Goal: Information Seeking & Learning: Learn about a topic

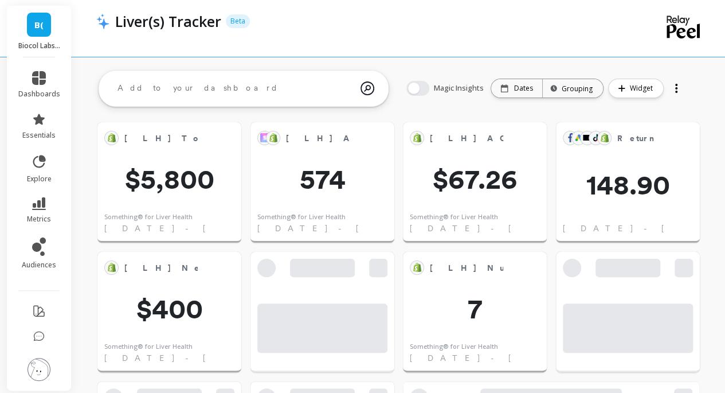
scroll to position [306, 560]
click at [42, 32] on link "B(" at bounding box center [39, 25] width 24 height 24
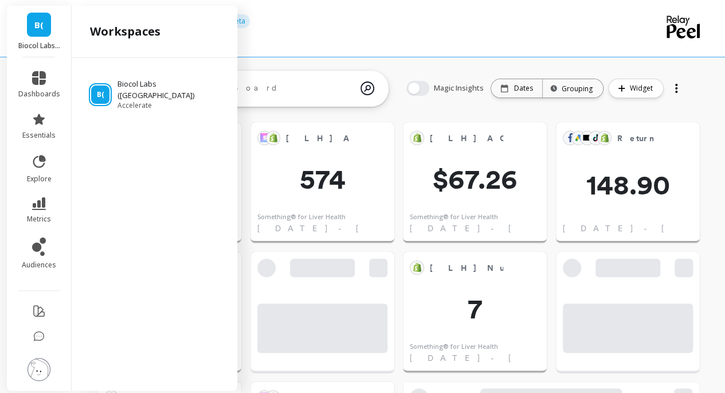
drag, startPoint x: 547, startPoint y: 29, endPoint x: 531, endPoint y: 5, distance: 28.9
click at [544, 26] on div "Liver(s) Tracker Beta" at bounding box center [358, 20] width 499 height 19
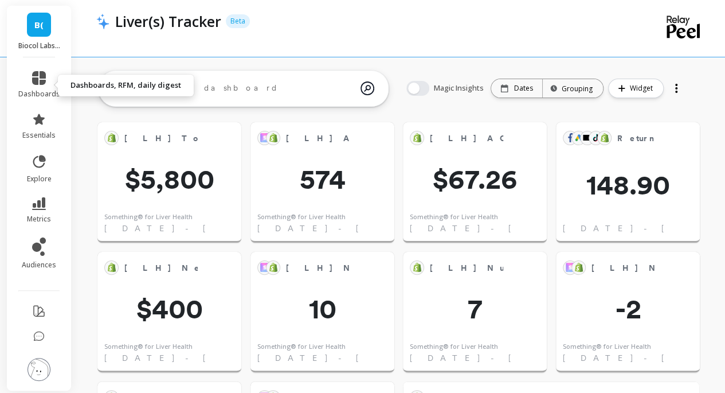
click at [42, 98] on span "dashboards" at bounding box center [39, 93] width 42 height 9
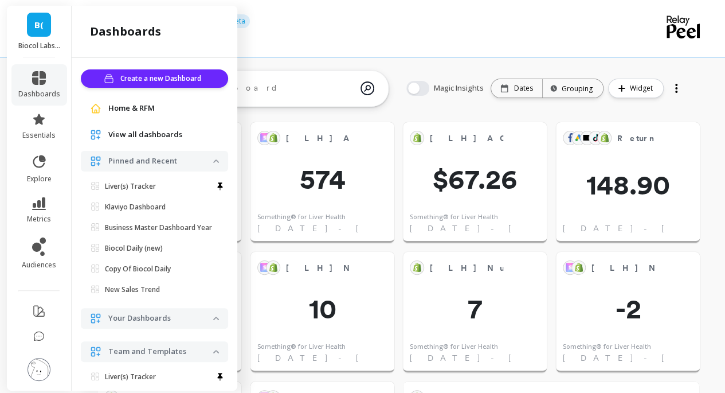
click at [36, 131] on span "essentials" at bounding box center [38, 135] width 33 height 9
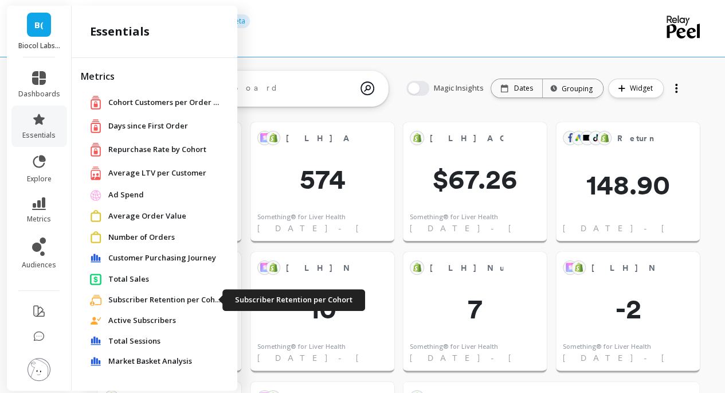
click at [166, 299] on span "Subscriber Retention per Cohort" at bounding box center [165, 299] width 115 height 11
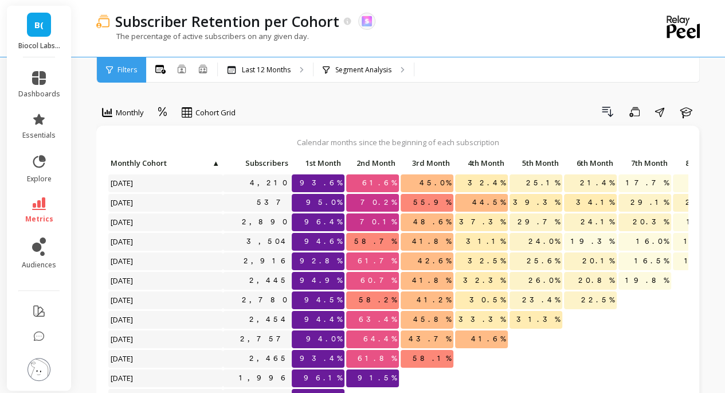
click at [340, 68] on p "Segment Analysis" at bounding box center [363, 69] width 56 height 9
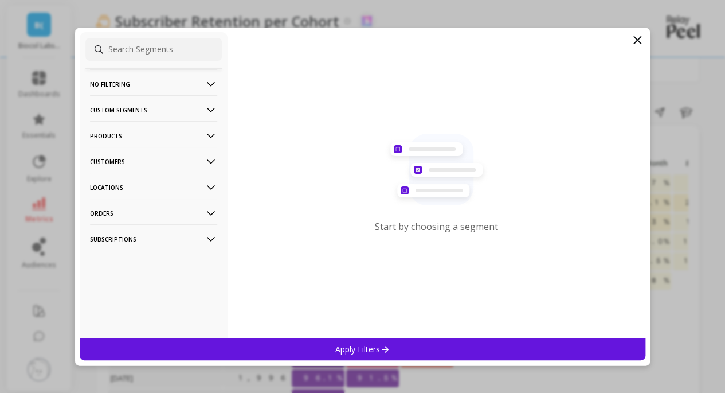
click at [120, 108] on p "Custom Segments" at bounding box center [153, 109] width 127 height 29
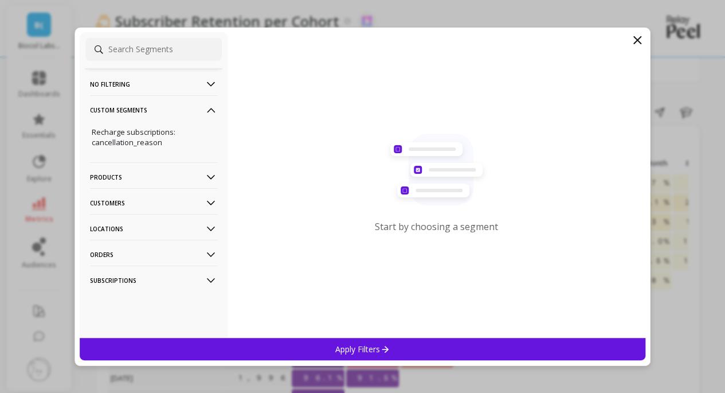
click at [127, 107] on p "Custom Segments" at bounding box center [153, 109] width 127 height 29
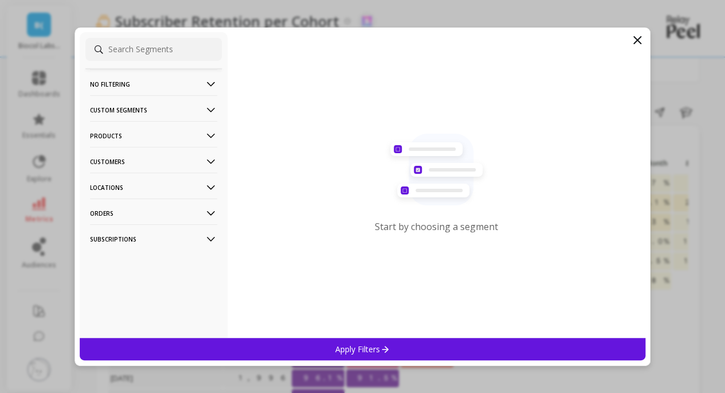
click at [113, 160] on p "Customers" at bounding box center [153, 161] width 127 height 29
drag, startPoint x: 134, startPoint y: 183, endPoint x: 302, endPoint y: 169, distance: 169.0
click at [134, 183] on p "Customer Tags" at bounding box center [118, 183] width 52 height 10
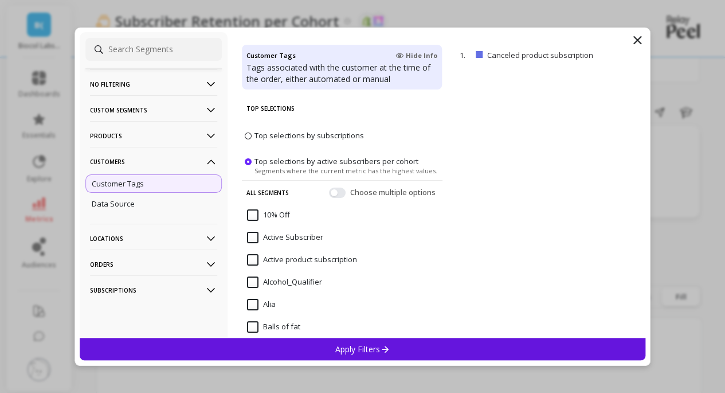
click at [174, 56] on input at bounding box center [153, 49] width 136 height 23
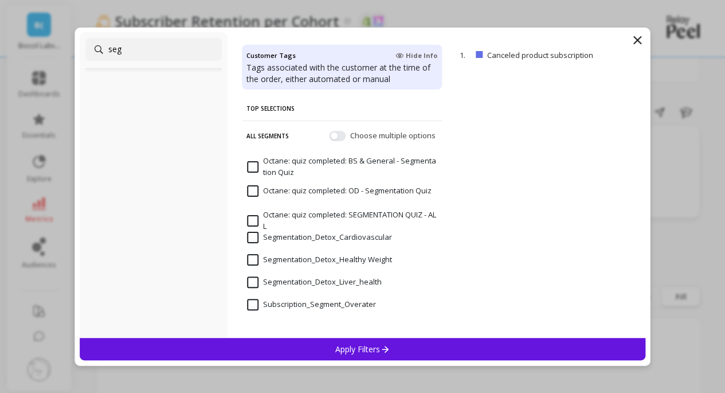
type input "seg"
click at [319, 281] on input "Segmentation_Detox_Liver_health" at bounding box center [314, 281] width 135 height 11
click at [355, 347] on p "Apply Filters" at bounding box center [362, 348] width 54 height 11
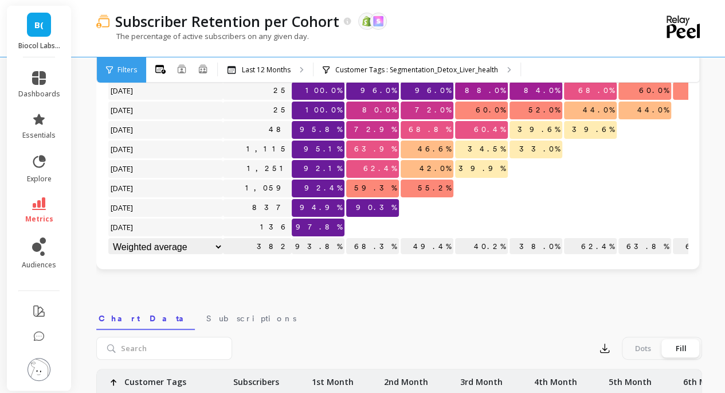
scroll to position [172, 0]
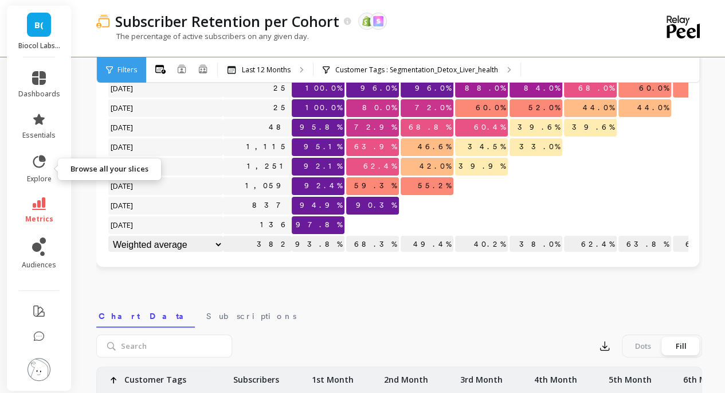
click at [40, 166] on icon at bounding box center [39, 162] width 16 height 16
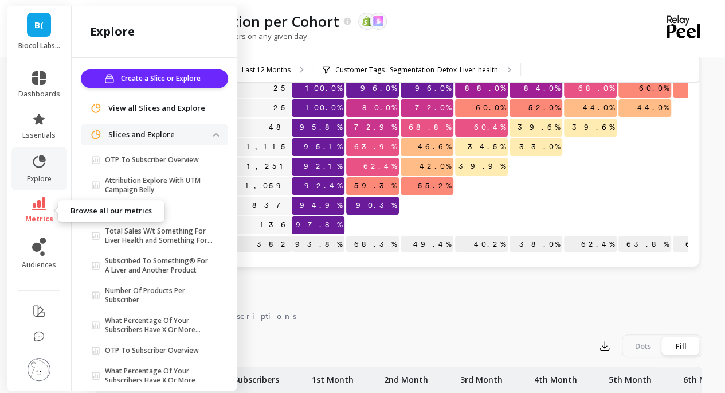
click at [35, 209] on icon at bounding box center [39, 203] width 14 height 13
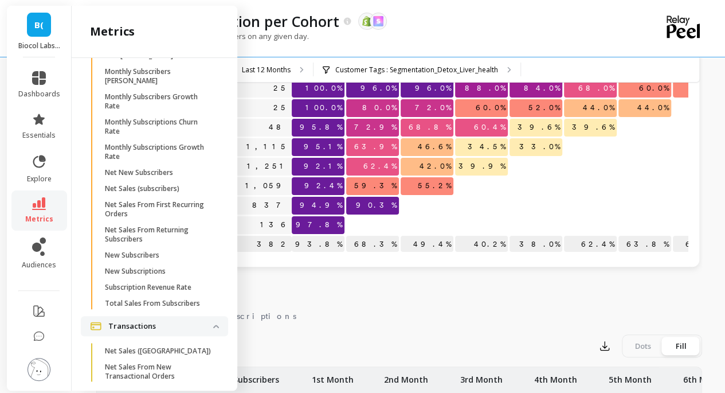
scroll to position [3109, 0]
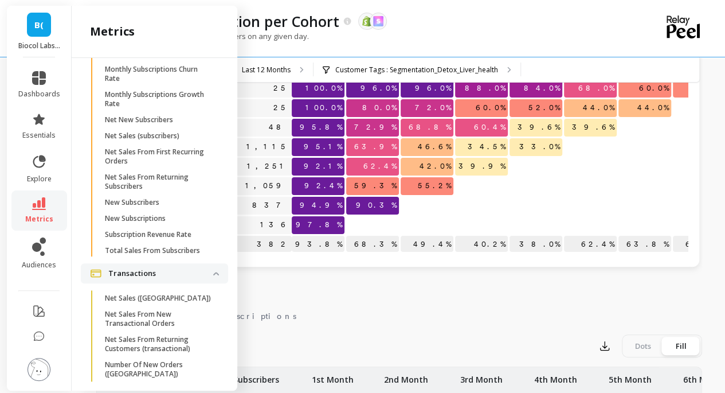
click at [489, 27] on div "Subscriber Retention per Cohort The data you are viewing comes from: Shopify Sk…" at bounding box center [358, 20] width 499 height 19
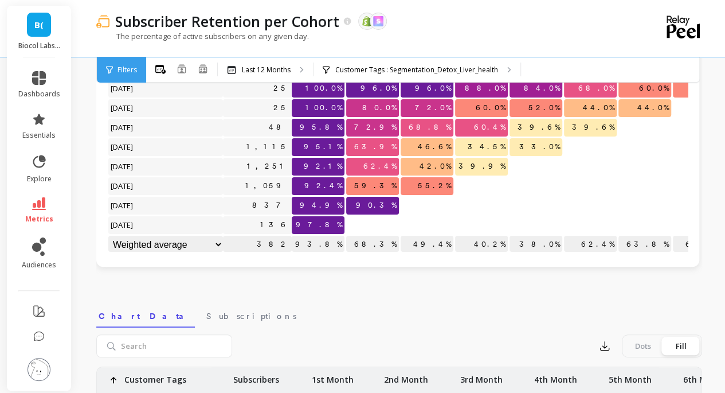
click at [411, 71] on p "Customer Tags : Segmentation_Detox_Liver_health" at bounding box center [416, 69] width 163 height 9
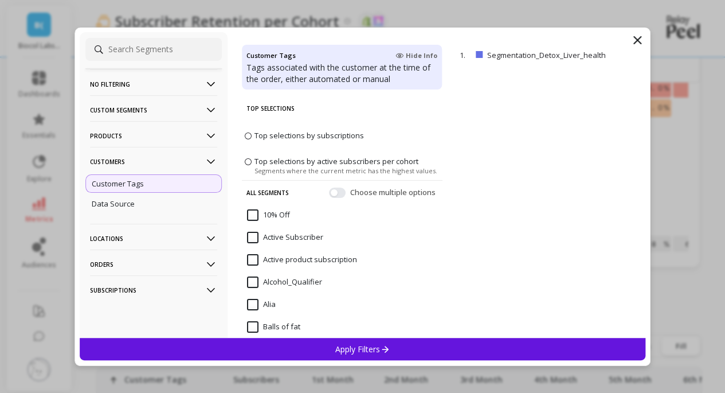
click at [125, 79] on p "No filtering" at bounding box center [153, 83] width 127 height 29
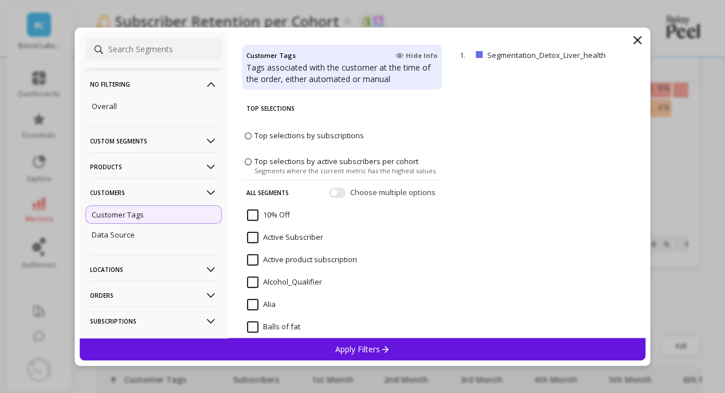
click at [120, 106] on div "Overall" at bounding box center [153, 106] width 136 height 18
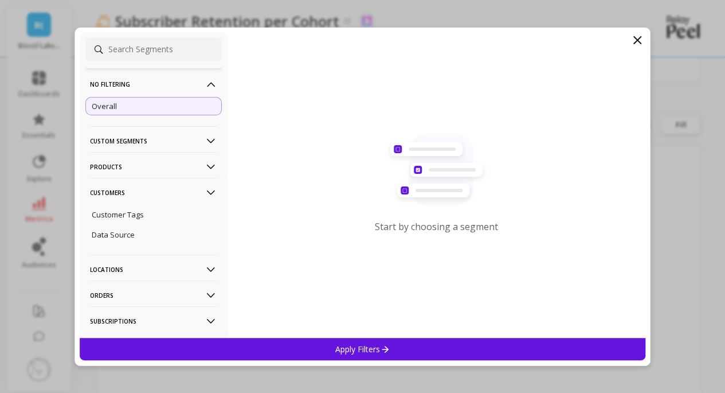
click at [364, 356] on div "Apply Filters" at bounding box center [363, 349] width 566 height 22
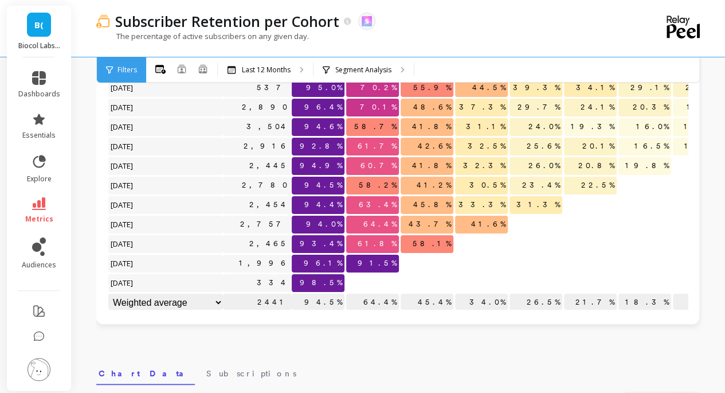
scroll to position [57, 0]
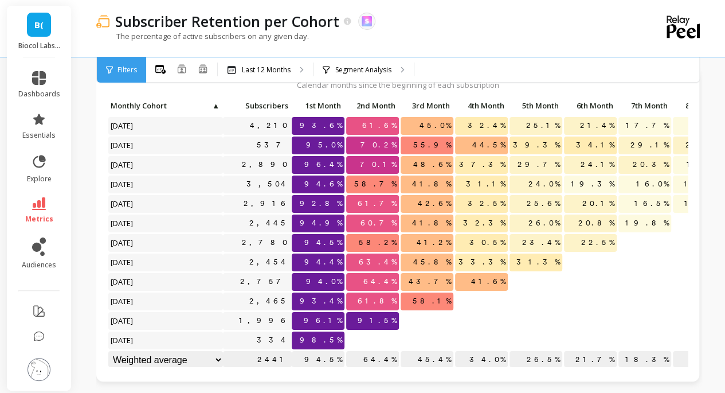
click at [452, 33] on div "The percentage of active subscribers on any given day." at bounding box center [352, 42] width 512 height 22
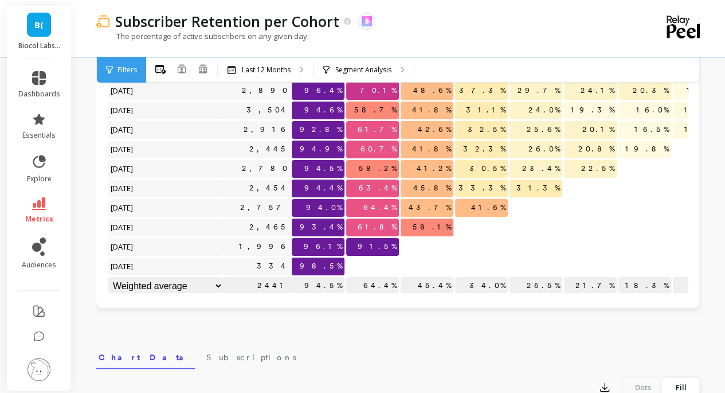
scroll to position [0, 0]
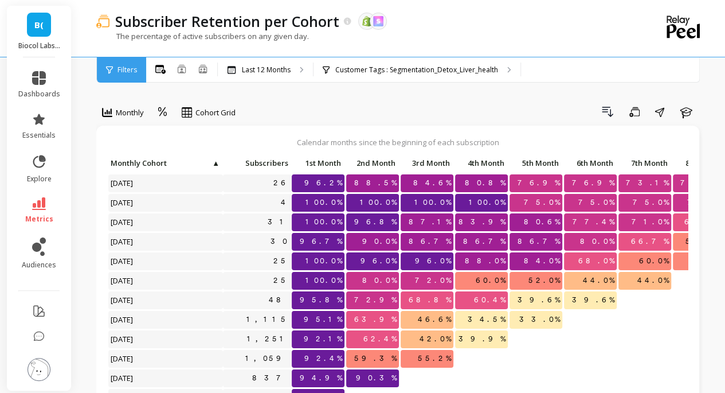
click at [386, 74] on div "Customer Tags : Segmentation_Detox_Liver_health" at bounding box center [416, 69] width 207 height 25
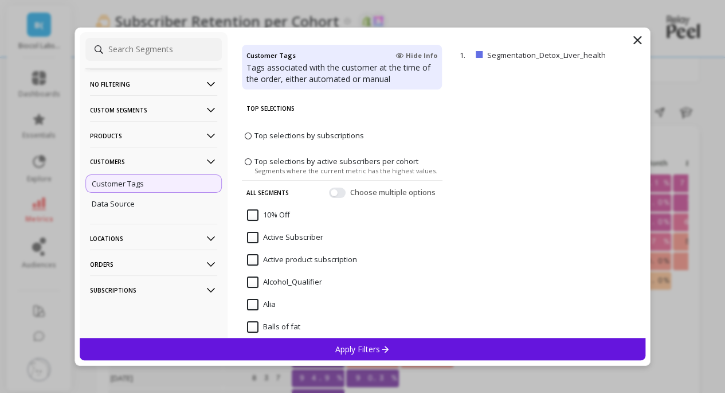
click at [126, 52] on input at bounding box center [153, 49] width 136 height 23
paste input "Segmentation_Detox_Healthy Weigh"
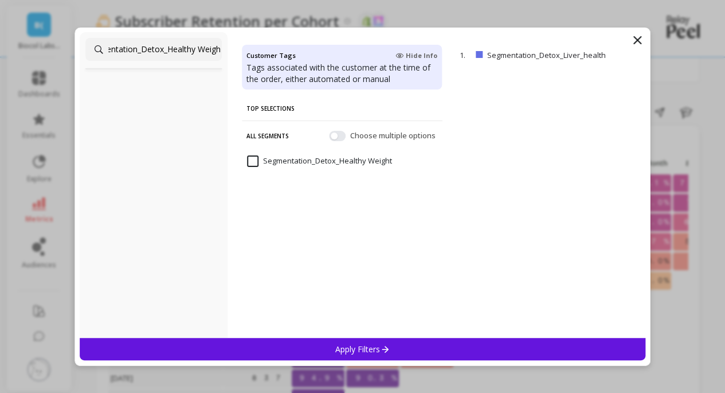
type input "Segmentation_Detox_Healthy Weigh"
click at [321, 161] on Weight "Segmentation_Detox_Healthy Weight" at bounding box center [319, 160] width 145 height 11
click at [366, 346] on p "Apply Filters" at bounding box center [362, 348] width 54 height 11
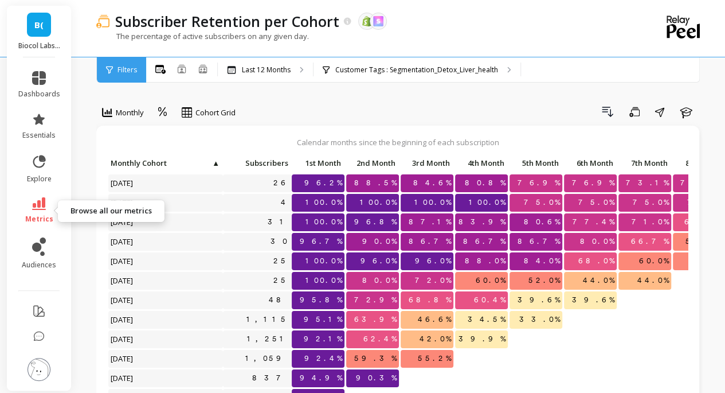
click at [46, 201] on link "metrics" at bounding box center [39, 210] width 42 height 26
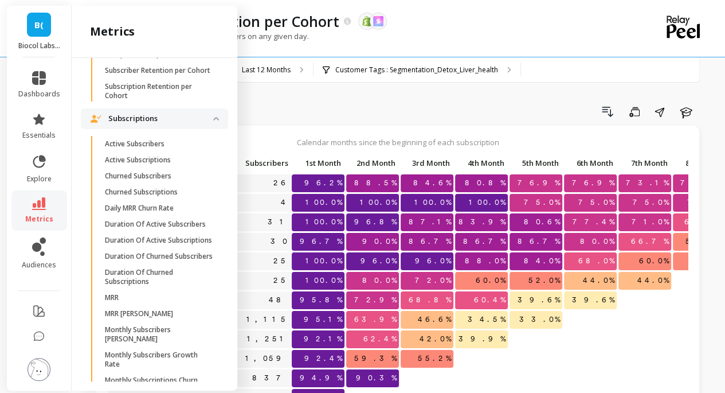
scroll to position [2823, 0]
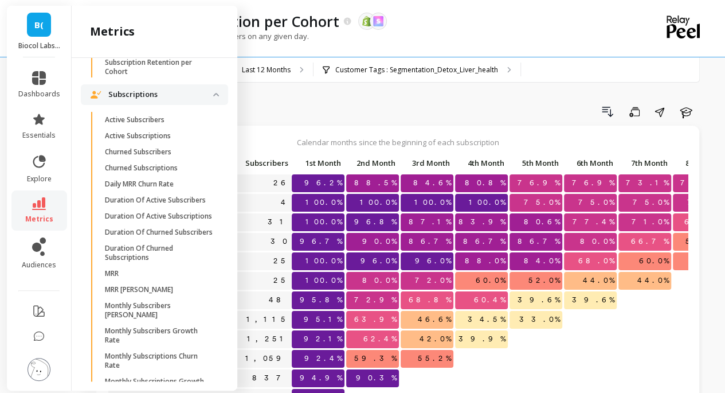
click at [154, 124] on p "Active Subscribers" at bounding box center [135, 119] width 60 height 9
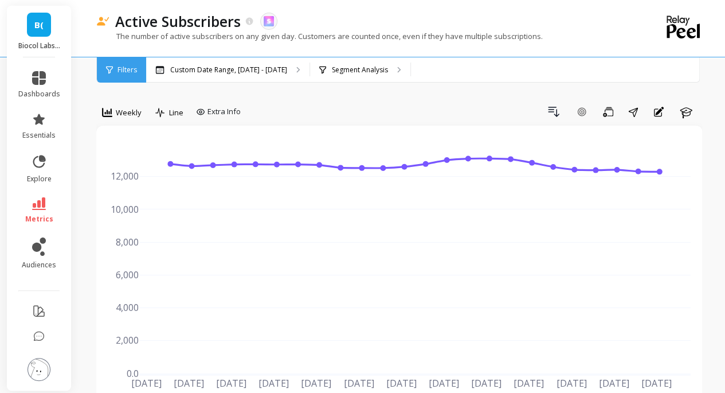
click at [352, 77] on div "Segment Analysis" at bounding box center [360, 69] width 100 height 25
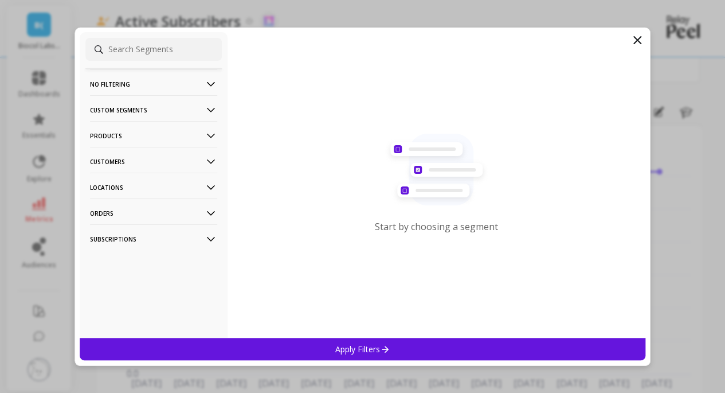
click at [121, 109] on p "Custom Segments" at bounding box center [153, 109] width 127 height 29
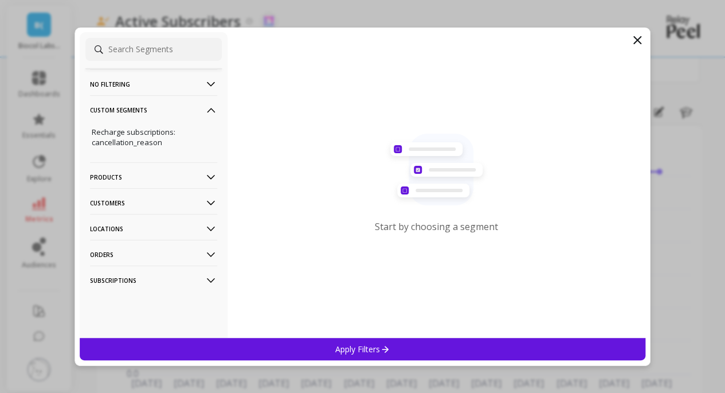
click at [115, 198] on p "Customers" at bounding box center [153, 202] width 127 height 29
click at [131, 221] on p "Customer Tags" at bounding box center [118, 224] width 52 height 10
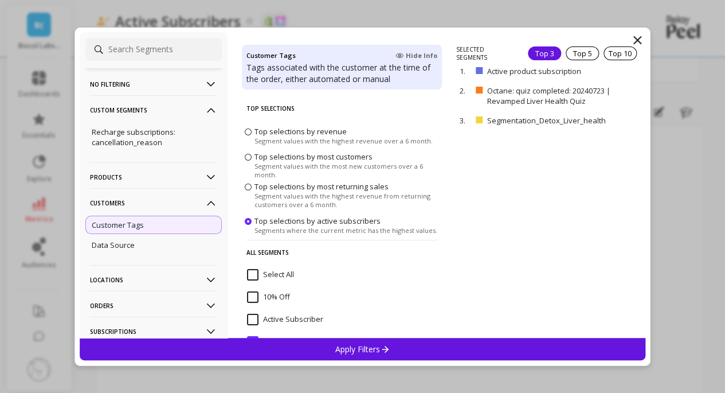
click at [0, 0] on p "remove" at bounding box center [0, 0] width 0 height 0
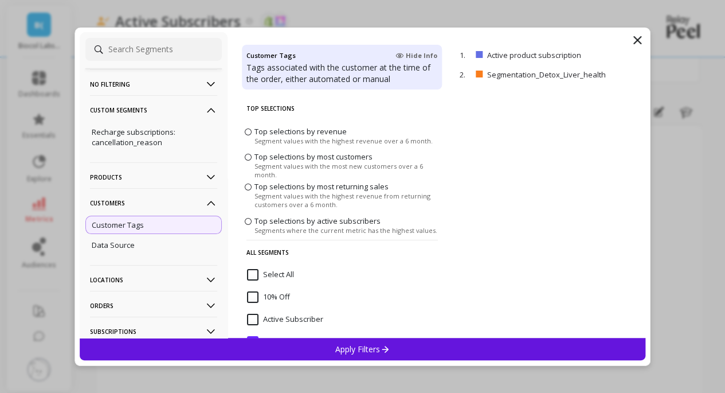
click at [0, 0] on p "remove" at bounding box center [0, 0] width 0 height 0
click at [644, 42] on div "No filtering Overall Custom Segments Recharge subscriptions: cancellation_reaso…" at bounding box center [362, 197] width 576 height 338
click at [639, 40] on icon at bounding box center [637, 40] width 14 height 14
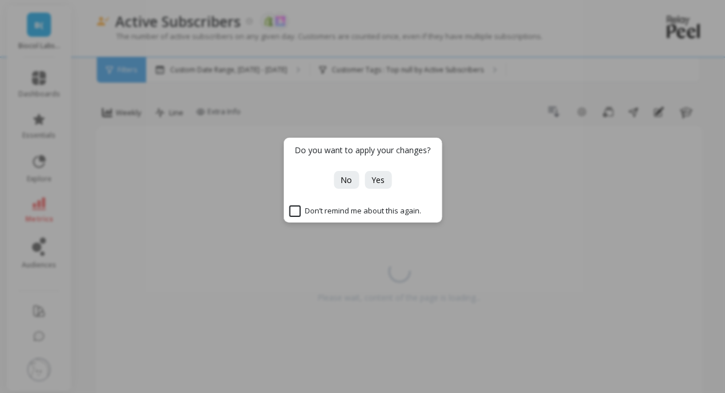
click at [354, 180] on button "No" at bounding box center [345, 180] width 25 height 18
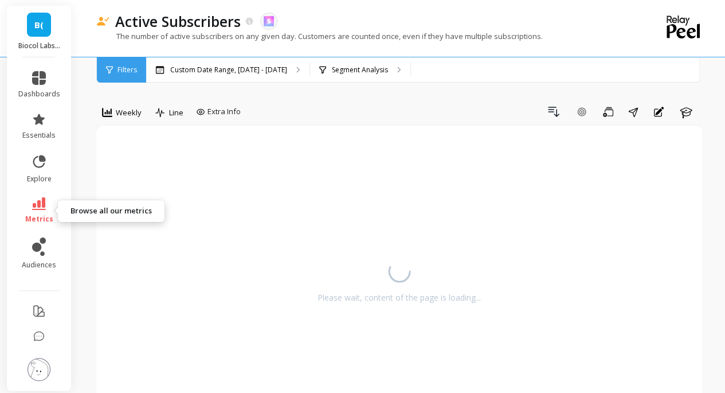
click at [32, 205] on icon at bounding box center [39, 203] width 14 height 13
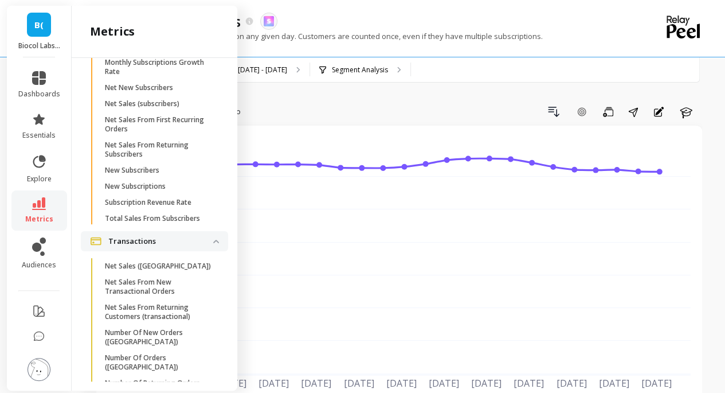
scroll to position [3166, 0]
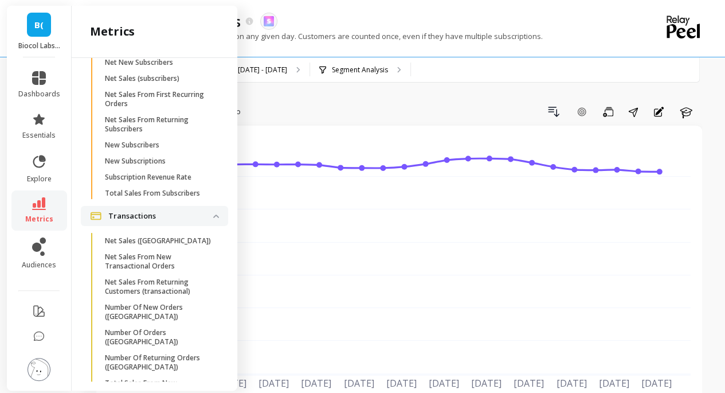
click at [149, 150] on p "New Subscribers" at bounding box center [132, 144] width 54 height 9
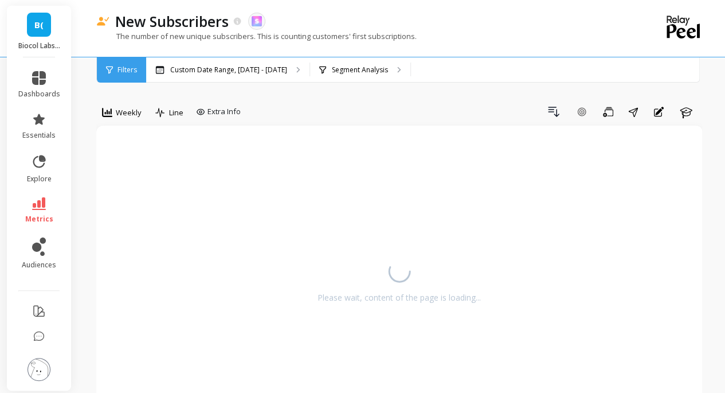
click at [328, 104] on div "Drill Down Add Goal Save Share Annotations Learn" at bounding box center [473, 112] width 457 height 18
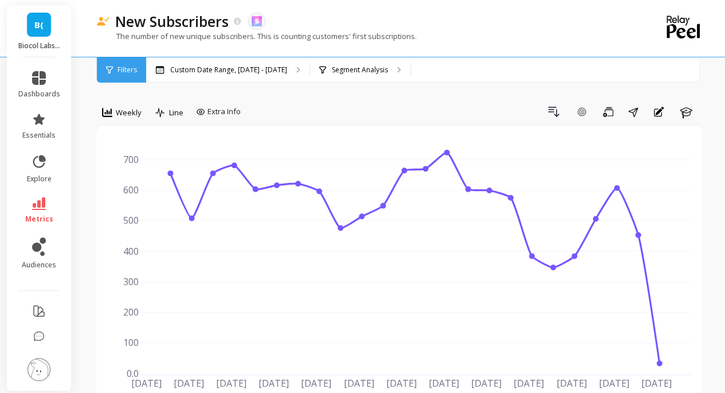
click at [348, 74] on div "Segment Analysis" at bounding box center [360, 69] width 100 height 25
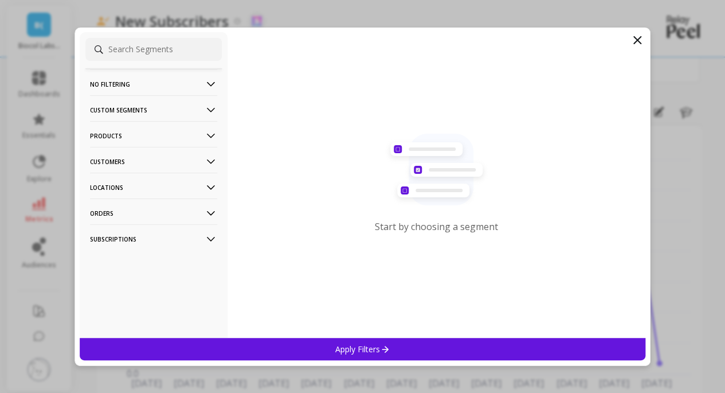
click at [116, 162] on p "Customers" at bounding box center [153, 161] width 127 height 29
click at [116, 161] on p "Customers" at bounding box center [153, 161] width 127 height 29
click at [116, 158] on p "Customers" at bounding box center [153, 161] width 127 height 29
click at [123, 186] on p "Customer Tags" at bounding box center [118, 183] width 52 height 10
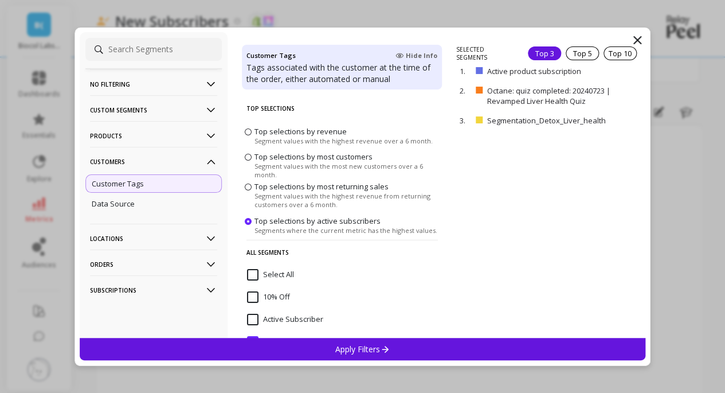
click at [0, 0] on p "remove" at bounding box center [0, 0] width 0 height 0
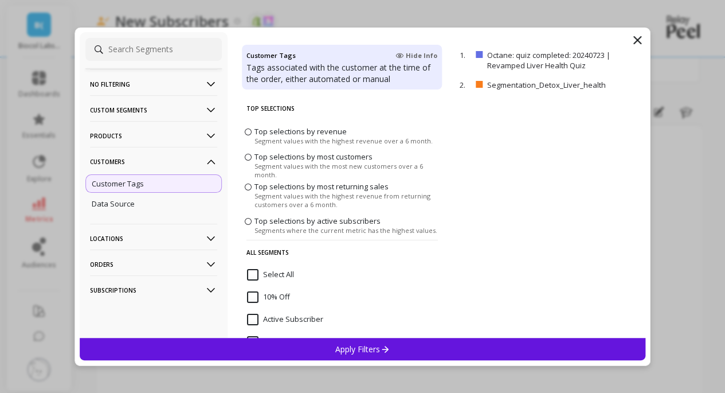
click at [0, 0] on p "remove" at bounding box center [0, 0] width 0 height 0
click at [409, 344] on div "Apply Filters" at bounding box center [363, 349] width 566 height 22
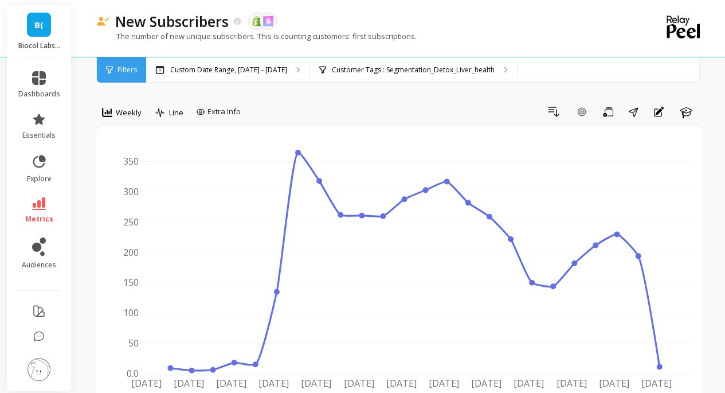
click at [126, 111] on span "Weekly" at bounding box center [129, 112] width 26 height 11
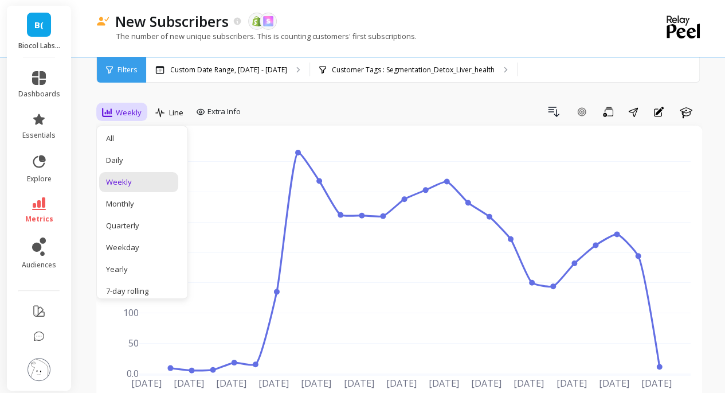
click at [151, 202] on div "Monthly" at bounding box center [138, 203] width 65 height 11
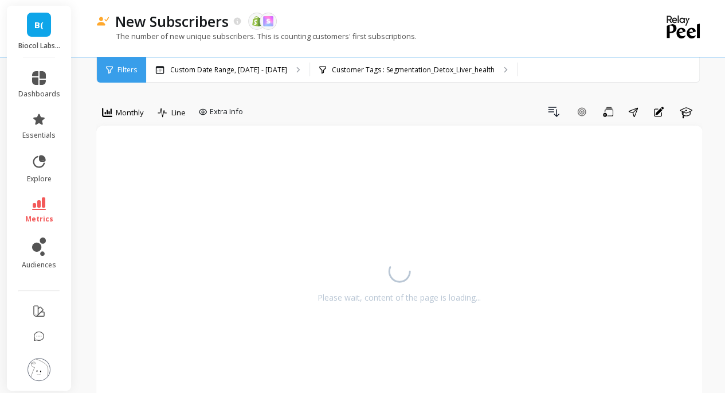
click at [317, 105] on div "Drill Down Add Goal Save Share Annotations Learn" at bounding box center [475, 112] width 454 height 18
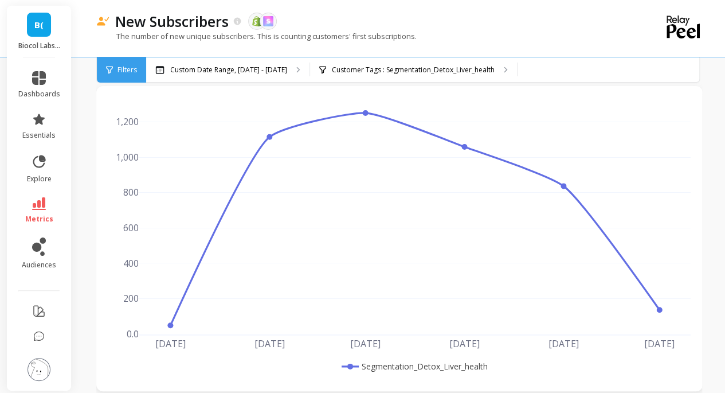
scroll to position [57, 0]
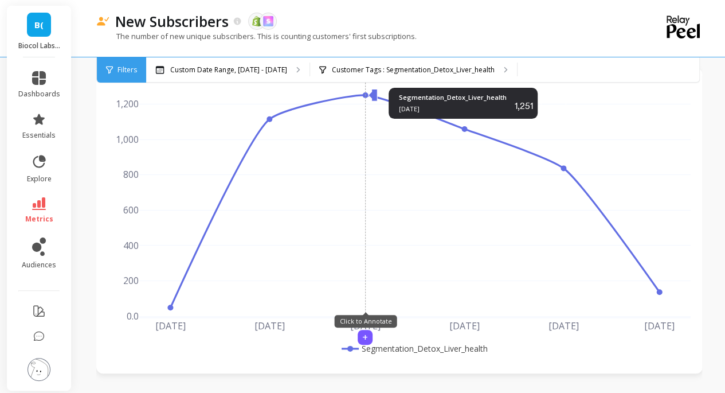
click at [374, 95] on rect at bounding box center [414, 198] width 551 height 236
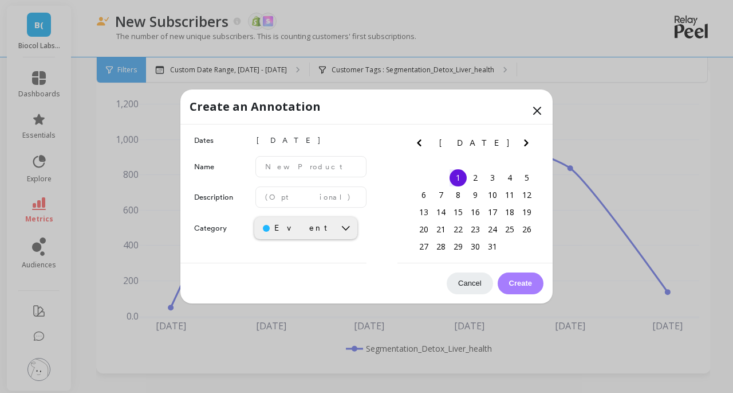
click at [539, 111] on icon at bounding box center [538, 111] width 14 height 14
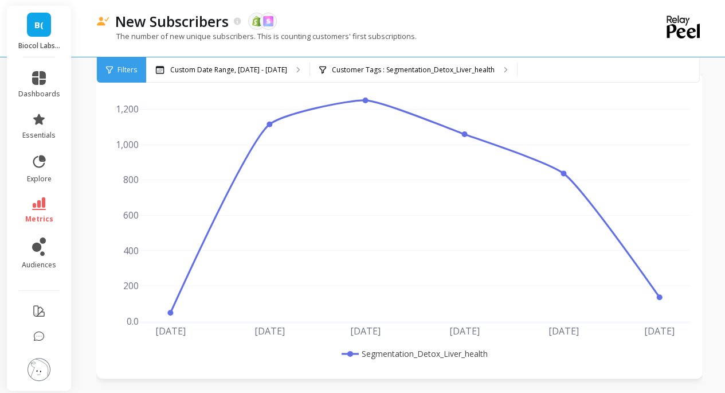
scroll to position [0, 0]
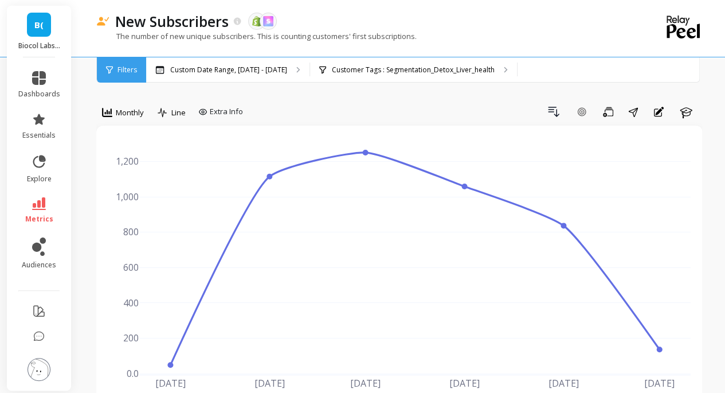
click at [124, 107] on span "Monthly" at bounding box center [130, 112] width 28 height 11
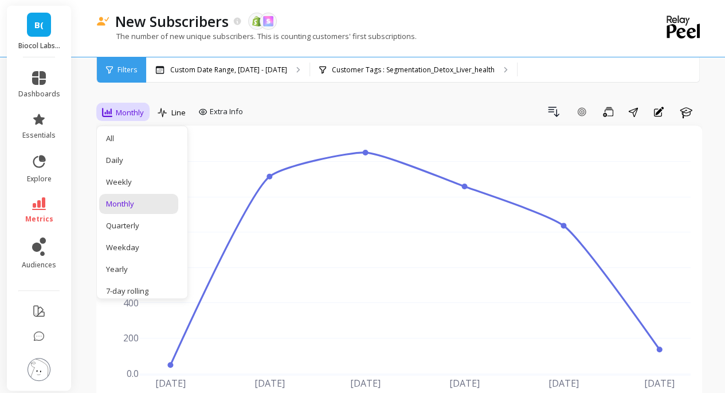
click at [142, 162] on div "Daily" at bounding box center [138, 160] width 65 height 11
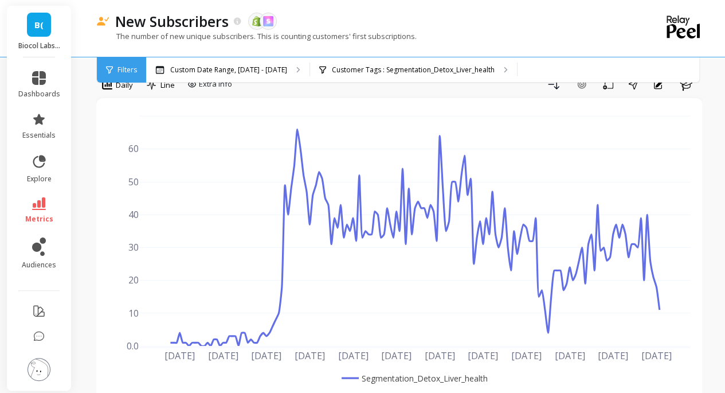
scroll to position [25, 0]
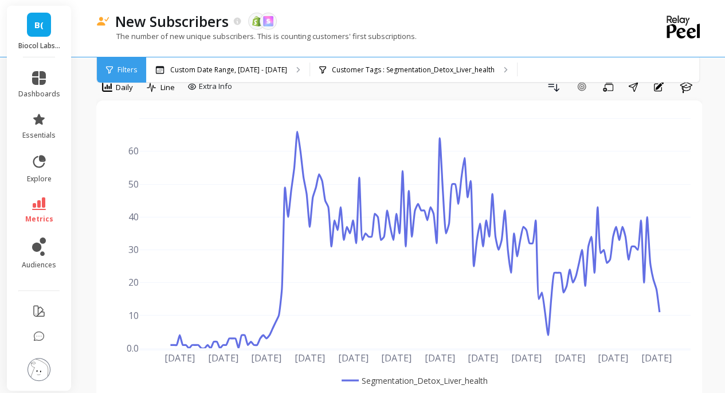
click at [123, 85] on span "Daily" at bounding box center [124, 87] width 17 height 11
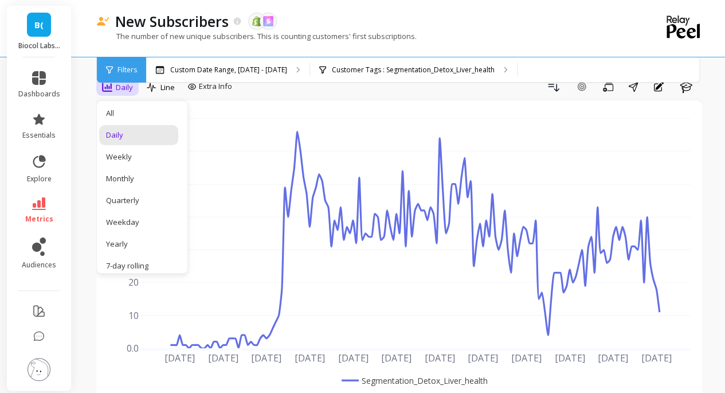
click at [136, 158] on div "Weekly" at bounding box center [138, 156] width 65 height 11
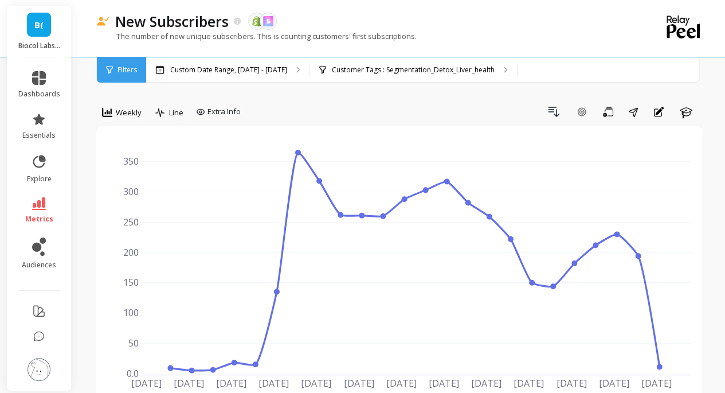
click at [254, 77] on div "Custom Date Range, May 1 - Oct 6" at bounding box center [227, 69] width 163 height 25
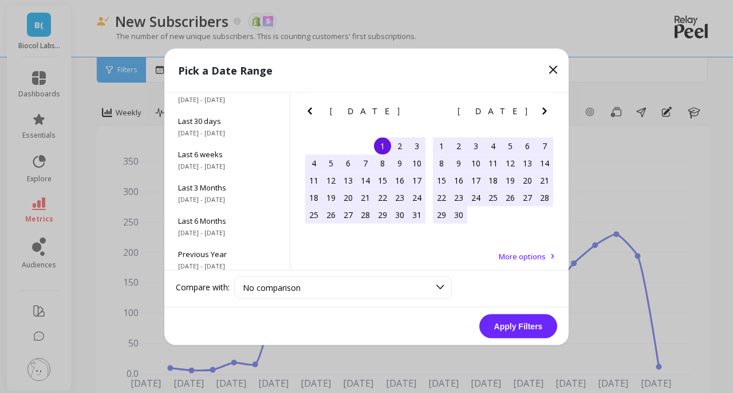
scroll to position [83, 0]
click at [226, 167] on span "8/25/2025 - 10/5/2025" at bounding box center [227, 164] width 98 height 9
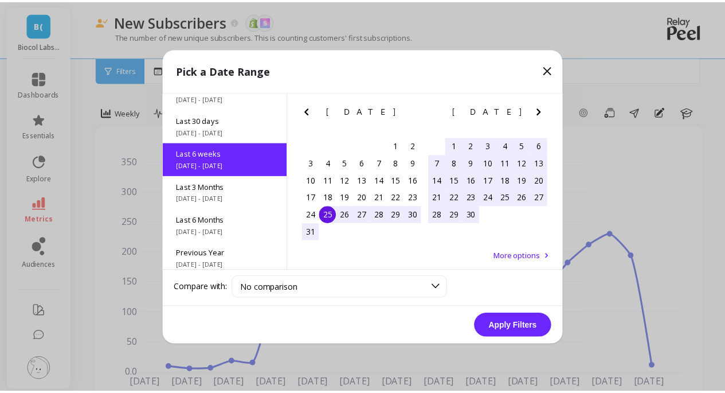
scroll to position [61, 0]
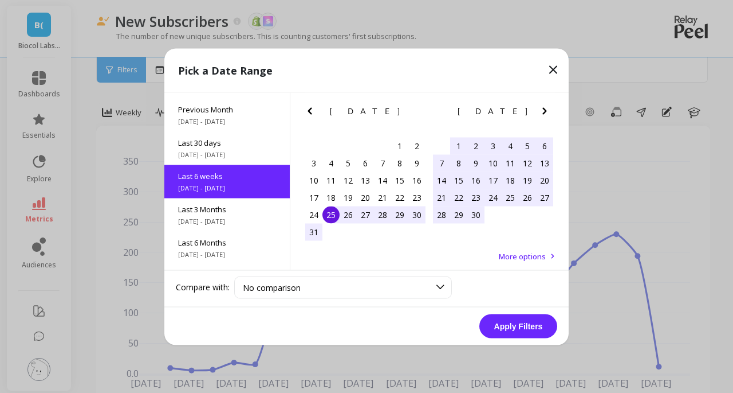
click at [512, 325] on button "Apply Filters" at bounding box center [519, 325] width 78 height 24
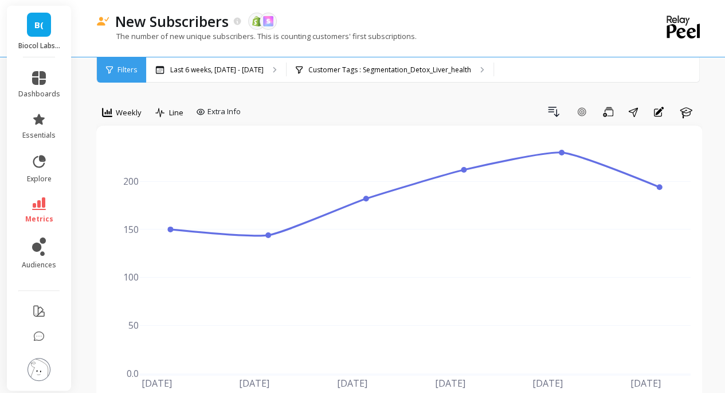
click at [245, 74] on p "Last 6 weeks, [DATE] - [DATE]" at bounding box center [216, 69] width 93 height 9
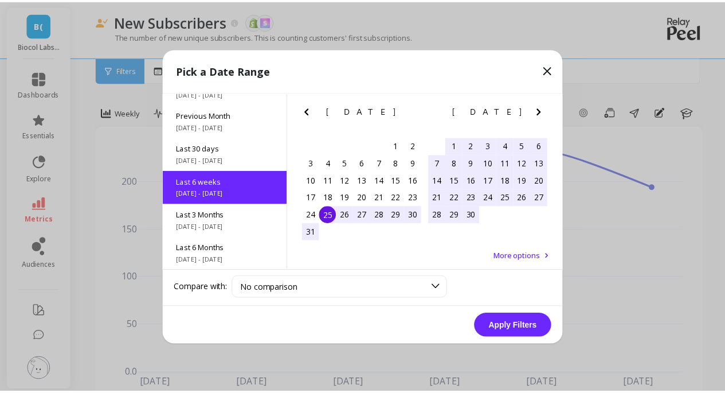
scroll to position [61, 0]
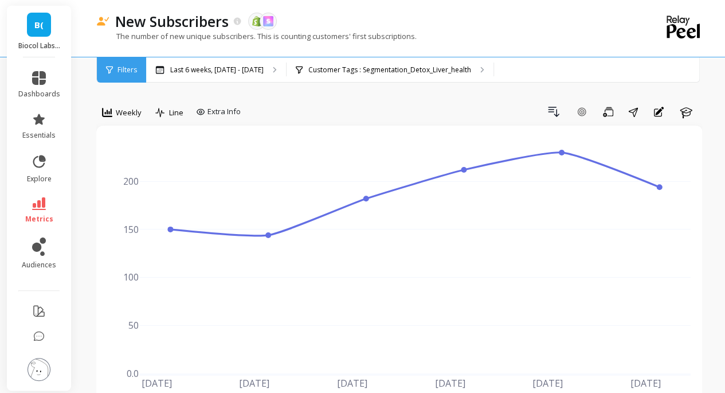
click at [124, 114] on span "Weekly" at bounding box center [129, 112] width 26 height 11
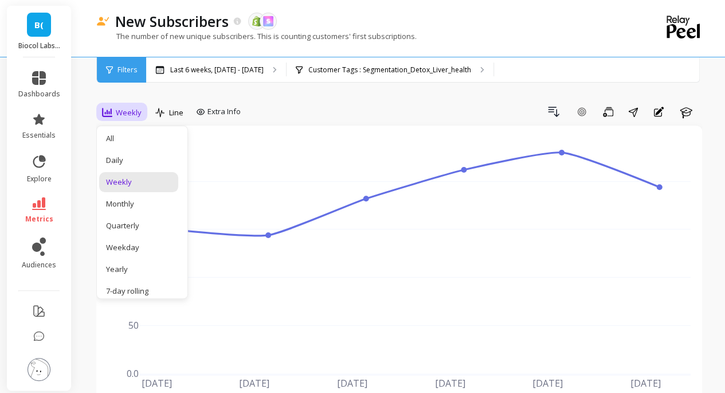
click at [139, 158] on div "Daily" at bounding box center [138, 160] width 65 height 11
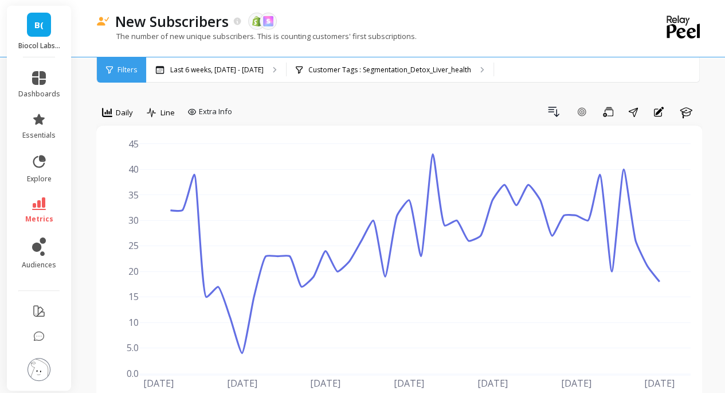
click at [155, 112] on icon at bounding box center [152, 113] width 10 height 10
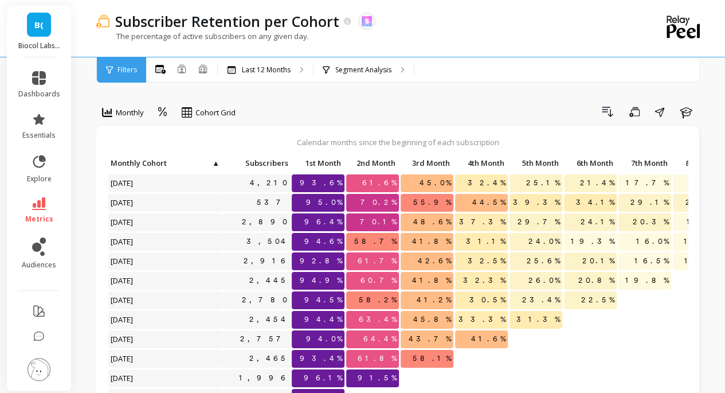
click at [359, 72] on p "Segment Analysis" at bounding box center [363, 69] width 56 height 9
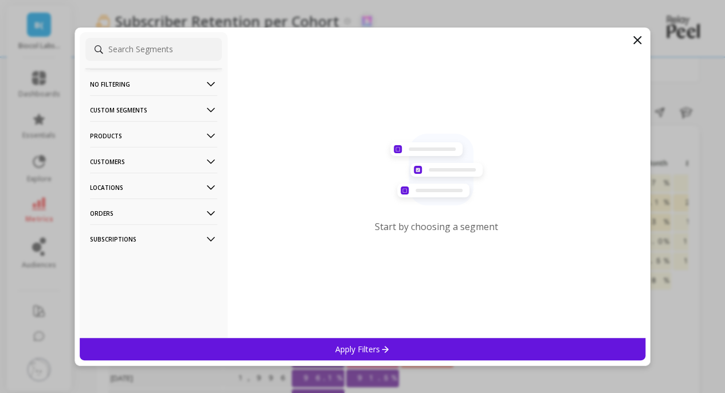
click at [112, 159] on p "Customers" at bounding box center [153, 161] width 127 height 29
drag, startPoint x: 125, startPoint y: 183, endPoint x: 257, endPoint y: 172, distance: 132.2
click at [126, 183] on p "Customer Tags" at bounding box center [118, 183] width 52 height 10
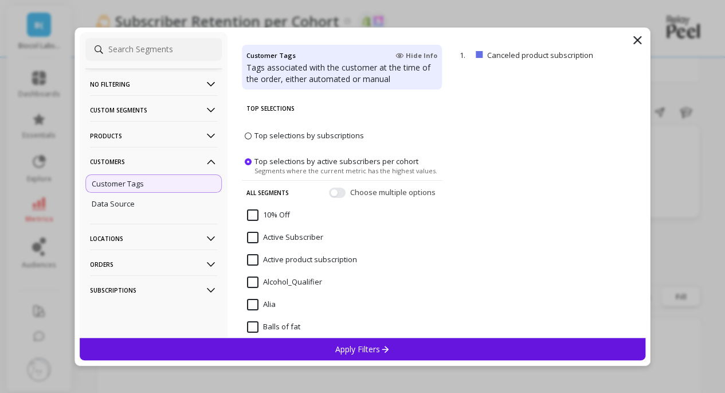
click at [0, 0] on p "remove" at bounding box center [0, 0] width 0 height 0
click at [138, 42] on input at bounding box center [153, 49] width 136 height 23
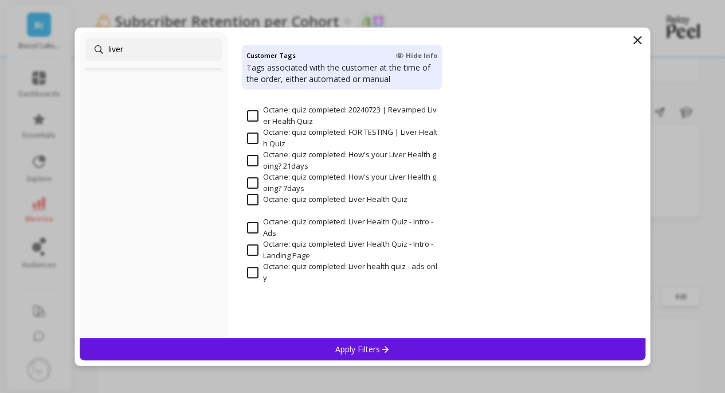
scroll to position [147, 0]
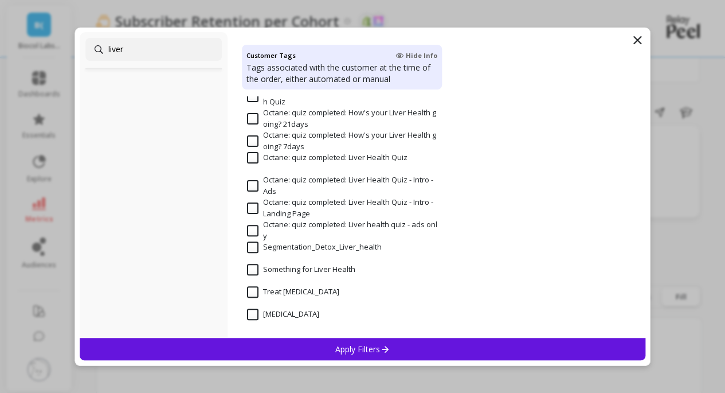
type input "liver"
click at [348, 248] on input "Segmentation_Detox_Liver_health" at bounding box center [314, 246] width 135 height 11
click at [374, 351] on p "Apply Filters" at bounding box center [362, 348] width 54 height 11
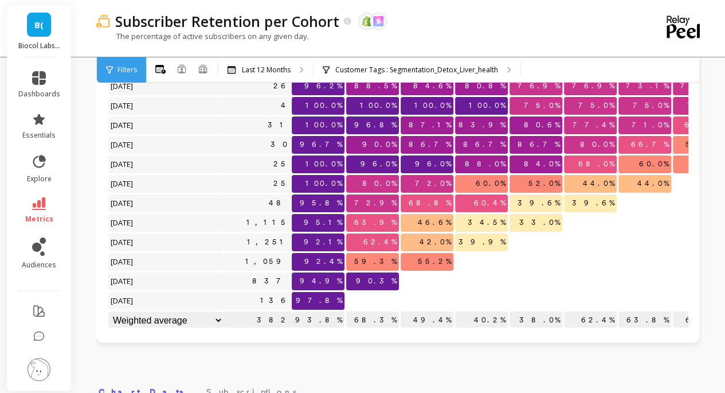
scroll to position [113, 0]
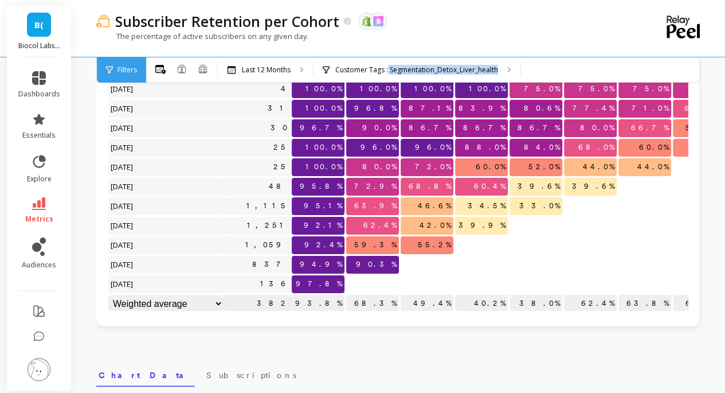
copy p "Segmentation_Detox_Liver_health"
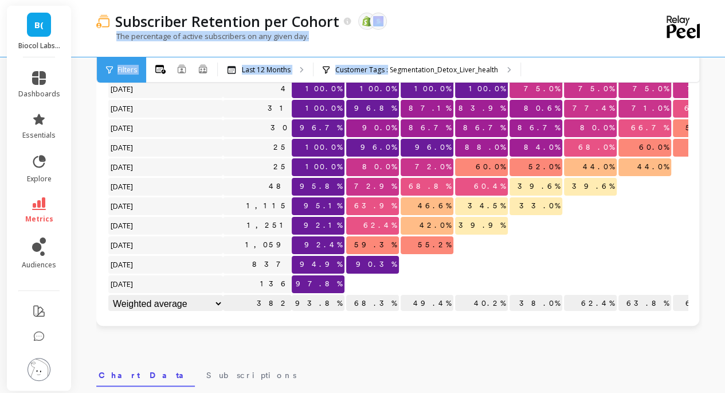
drag, startPoint x: 387, startPoint y: 59, endPoint x: 509, endPoint y: 27, distance: 126.2
click at [509, 27] on div "Subscriber Retention per Cohort The data you are viewing comes from: Shopify Sk…" at bounding box center [400, 41] width 645 height 83
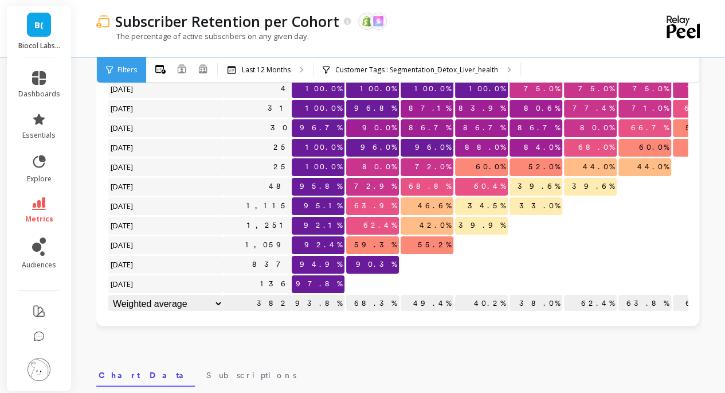
click at [87, 168] on div "Subscriber Retention per Cohort The data you are viewing comes from: Shopify Sk…" at bounding box center [401, 359] width 647 height 945
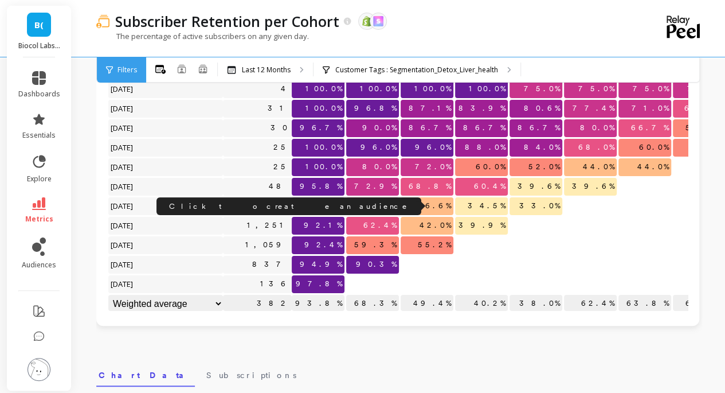
copy link "1,115"
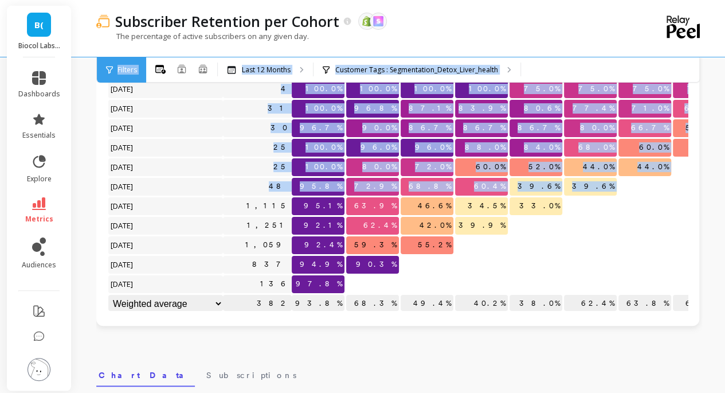
scroll to position [0, 0]
drag, startPoint x: 268, startPoint y: 196, endPoint x: 326, endPoint y: 41, distance: 165.9
click at [322, 46] on div "Subscriber Retention per Cohort The data you are viewing comes from: Shopify Sk…" at bounding box center [401, 359] width 647 height 945
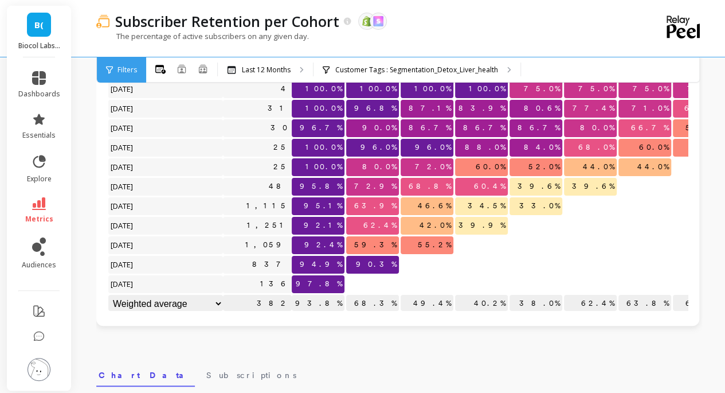
click at [95, 158] on div "Subscriber Retention per Cohort The data you are viewing comes from: Shopify Sk…" at bounding box center [401, 359] width 647 height 945
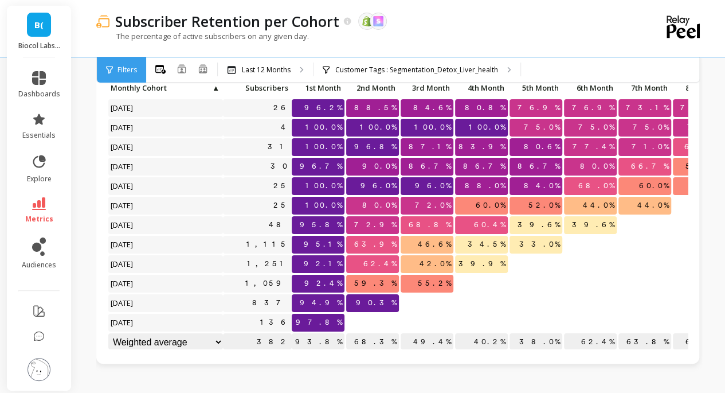
scroll to position [57, 0]
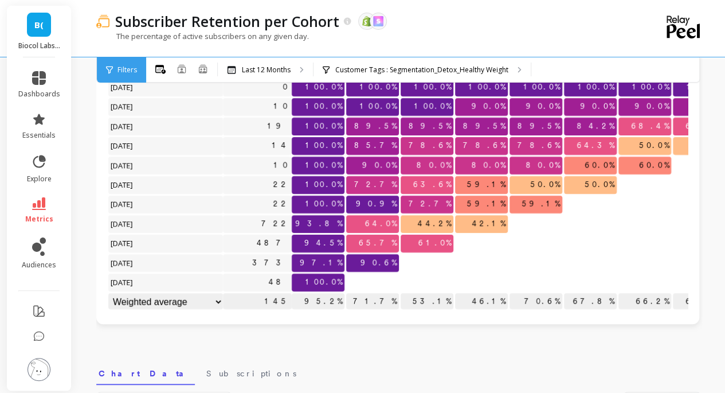
scroll to position [172, 0]
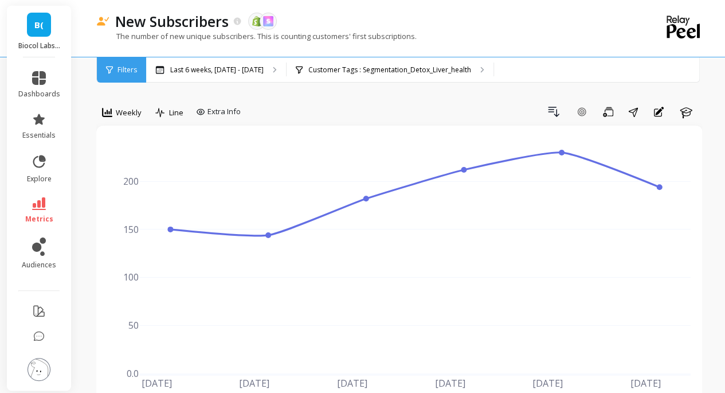
click at [120, 113] on span "Weekly" at bounding box center [129, 112] width 26 height 11
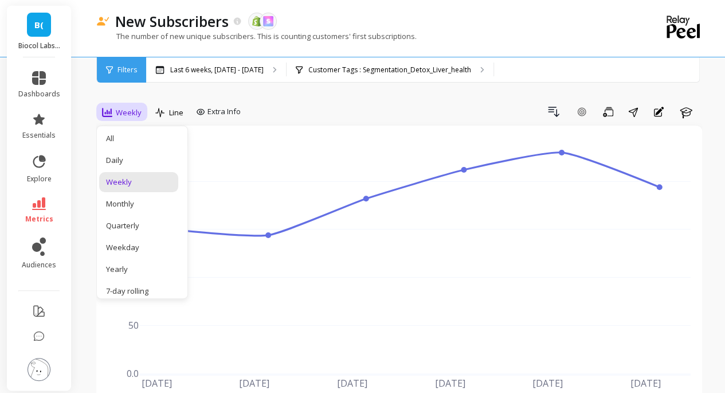
click at [140, 159] on div "Daily" at bounding box center [138, 160] width 65 height 11
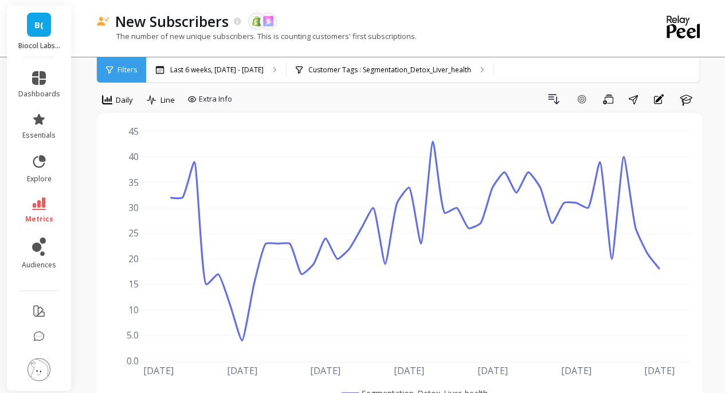
scroll to position [22, 0]
